Goal: Information Seeking & Learning: Compare options

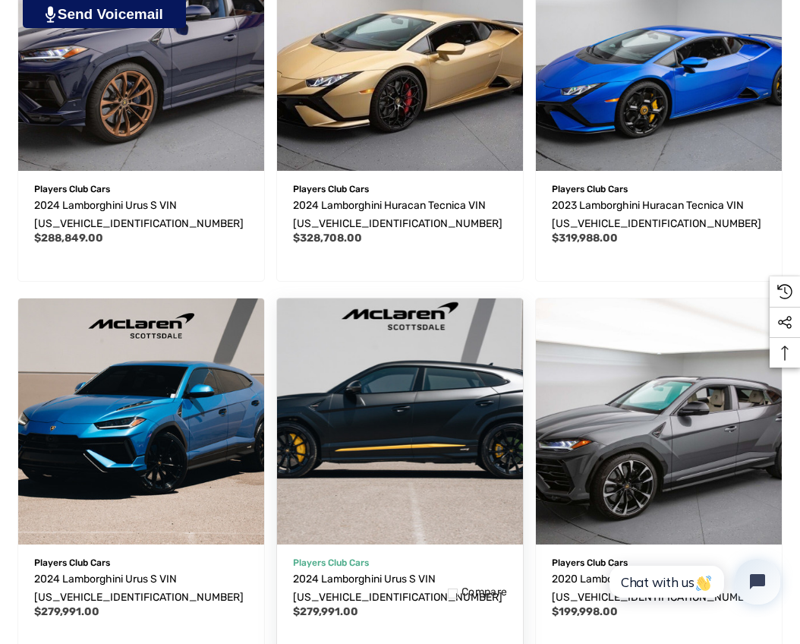
scroll to position [1781, 0]
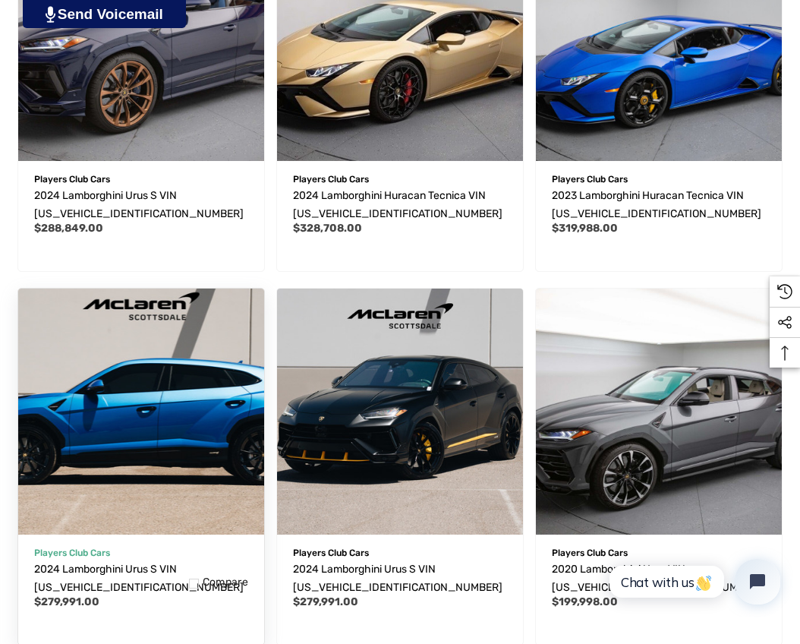
click at [174, 387] on img "2024 Lamborghini Urus S VIN ZPBUB3ZL8RLA28658,$279,991.00\a" at bounding box center [140, 411] width 271 height 271
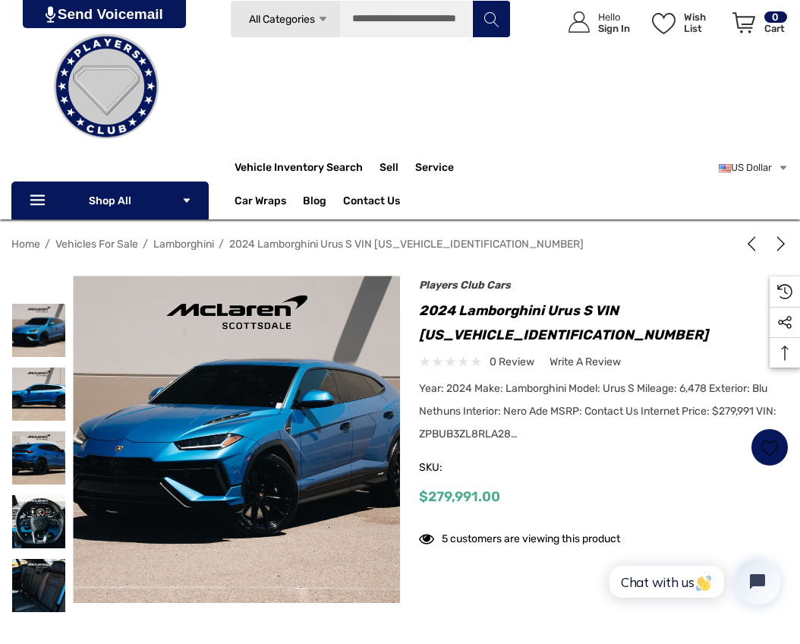
scroll to position [110, 0]
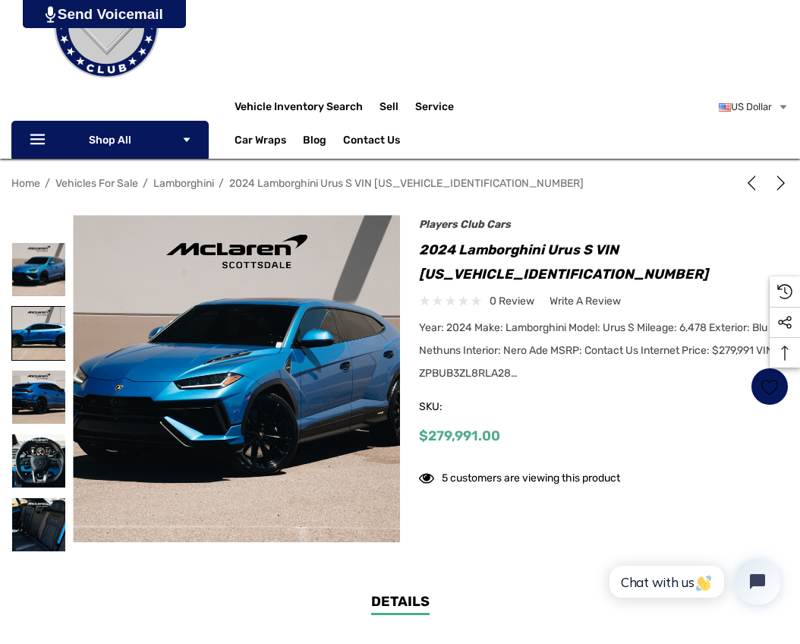
click at [27, 322] on img at bounding box center [38, 333] width 53 height 53
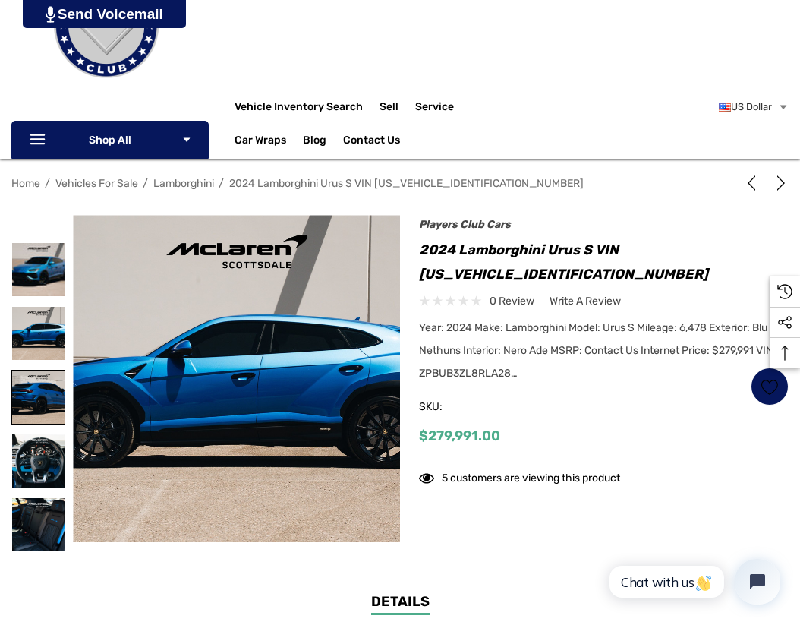
click at [42, 386] on img at bounding box center [38, 396] width 53 height 53
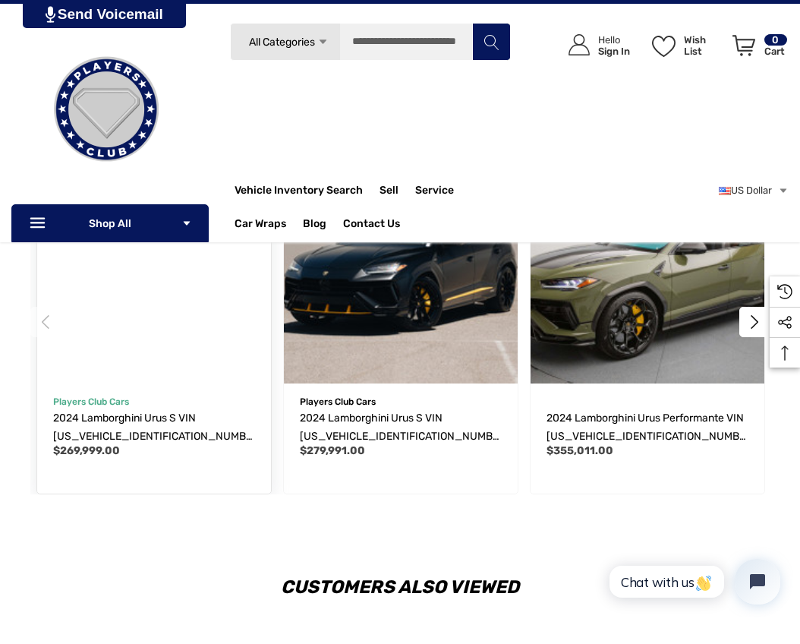
scroll to position [1759, 0]
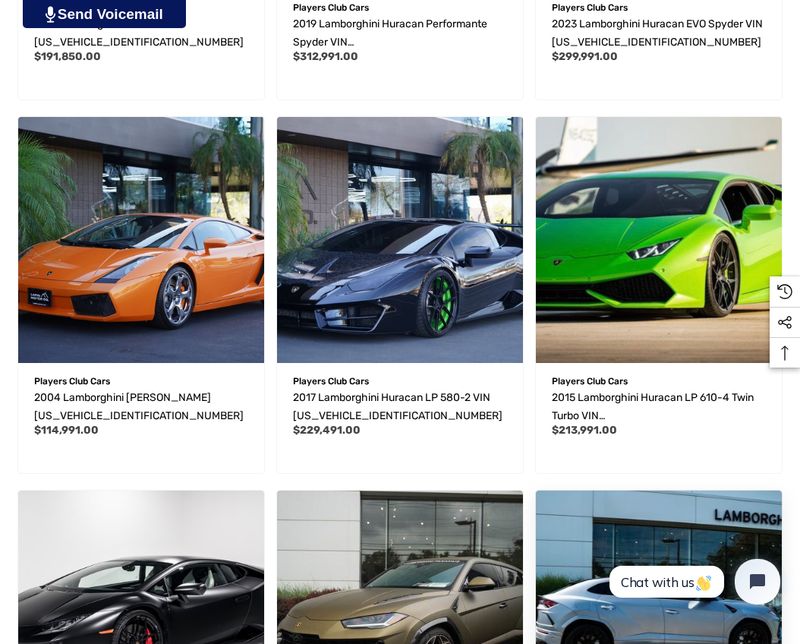
scroll to position [1167, 0]
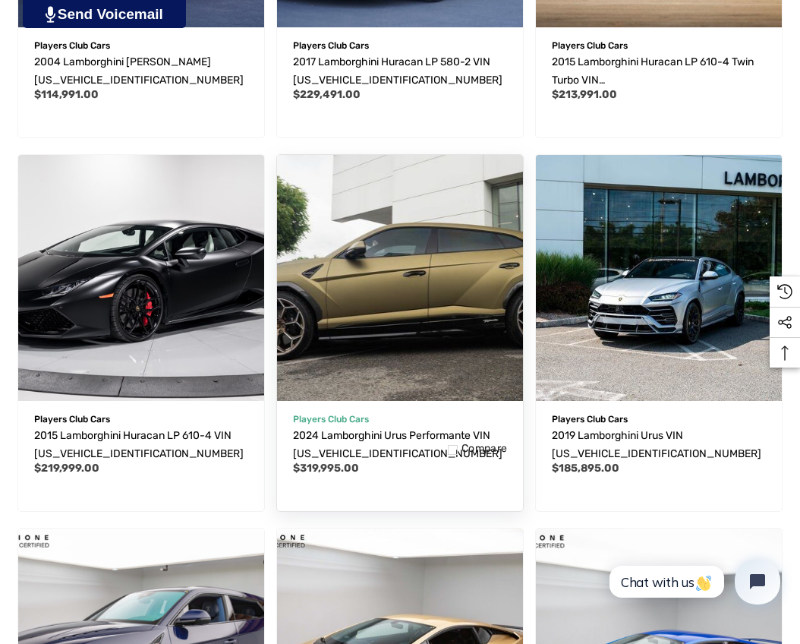
click at [398, 316] on img "2024 Lamborghini Urus Performante VIN ZPBUC3ZL9RLA30173,$319,995.00\a" at bounding box center [400, 278] width 271 height 271
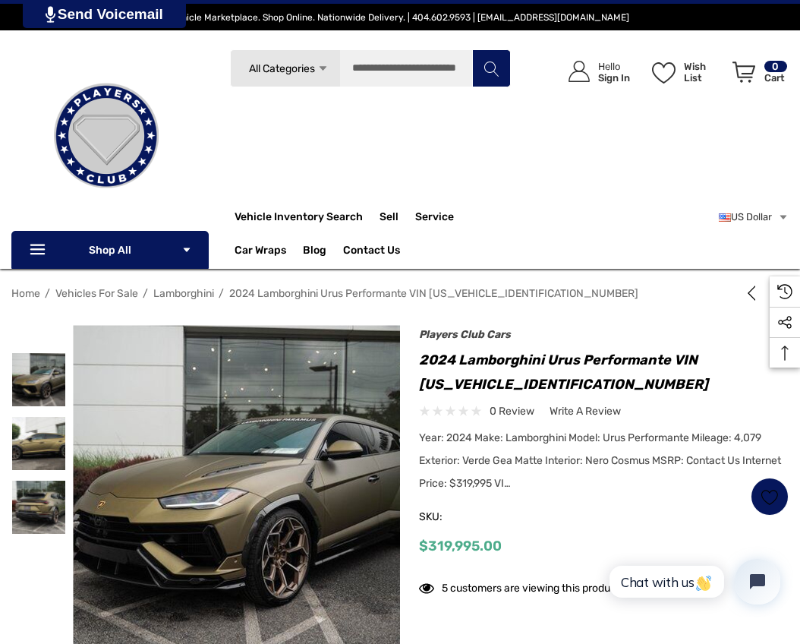
scroll to position [55, 0]
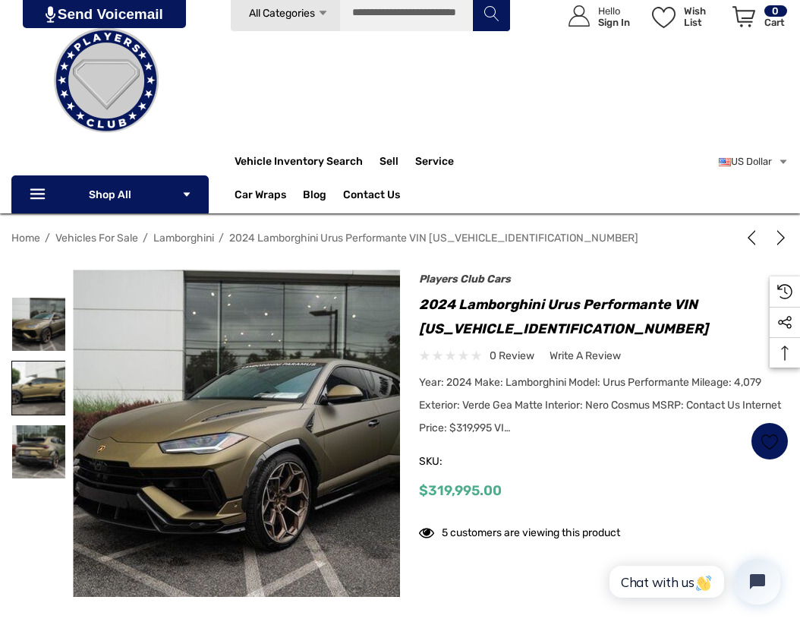
click at [49, 378] on img at bounding box center [38, 387] width 53 height 53
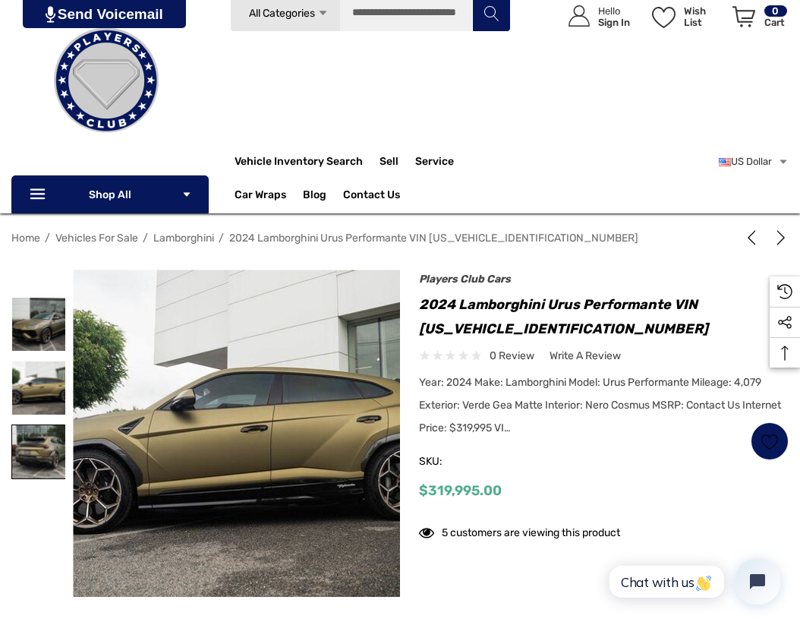
click at [40, 442] on img at bounding box center [38, 451] width 53 height 53
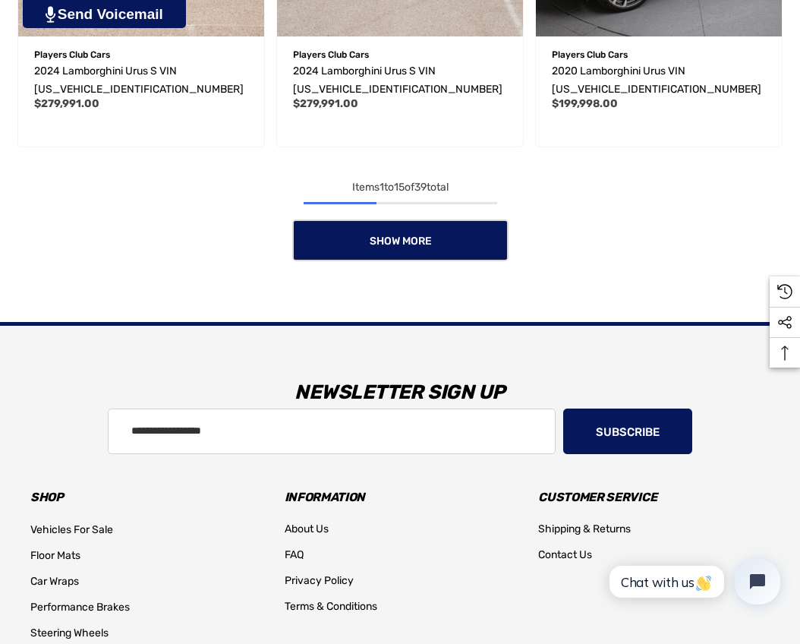
scroll to position [2451, 0]
